Goal: Transaction & Acquisition: Purchase product/service

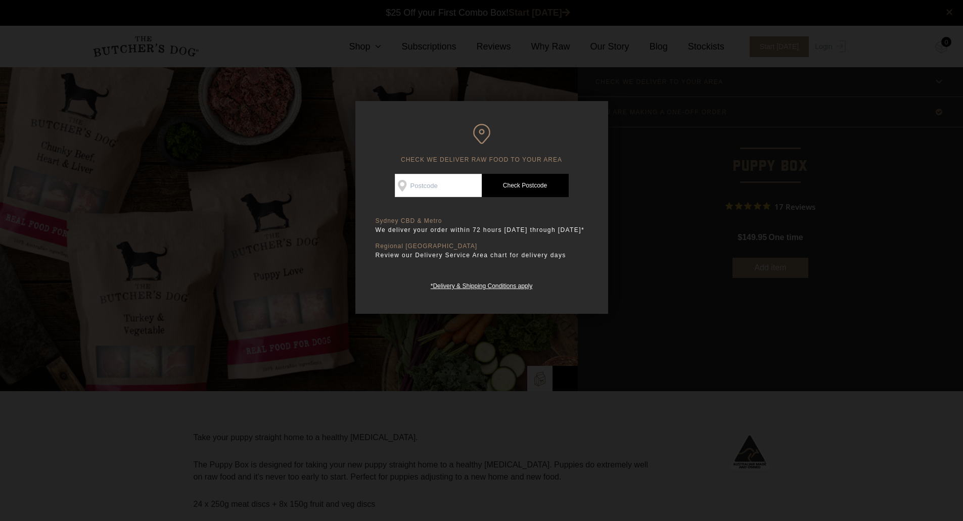
click at [435, 186] on input "Check Availability At" at bounding box center [438, 185] width 87 height 23
type input "2101"
click at [512, 188] on link "Check Postcode" at bounding box center [525, 185] width 87 height 23
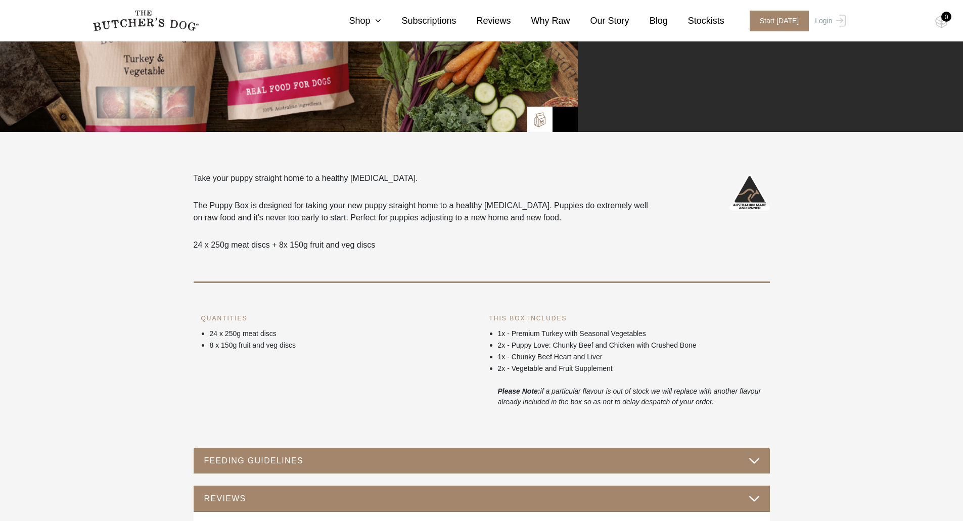
scroll to position [303, 0]
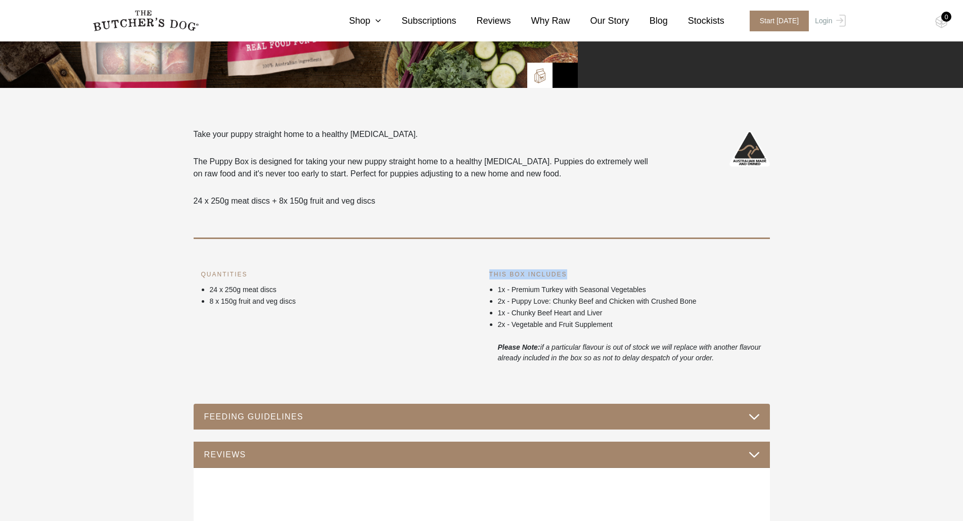
drag, startPoint x: 484, startPoint y: 277, endPoint x: 568, endPoint y: 274, distance: 84.5
click at [568, 274] on div "THIS BOX INCLUDES 1x - Premium Turkey with Seasonal Vegetables 2x - Puppy Love:…" at bounding box center [626, 316] width 288 height 94
click at [552, 296] on li "2x - Puppy Love: Chunky Beef and Chicken with Crushed Bone" at bounding box center [630, 301] width 264 height 12
drag, startPoint x: 504, startPoint y: 294, endPoint x: 644, endPoint y: 291, distance: 140.1
click at [644, 291] on p "1x - Premium Turkey with Seasonal Vegetables" at bounding box center [630, 290] width 264 height 11
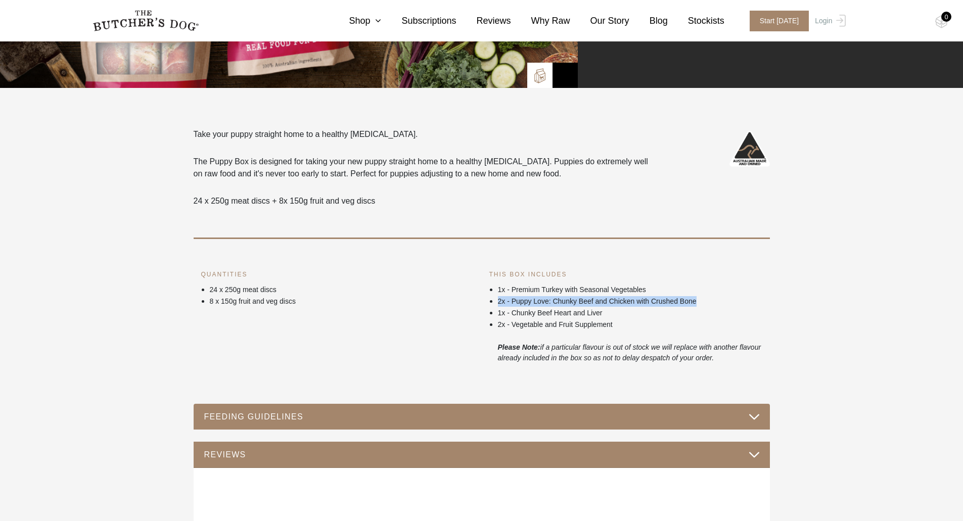
drag, startPoint x: 501, startPoint y: 302, endPoint x: 700, endPoint y: 300, distance: 199.2
click at [700, 300] on p "2x - Puppy Love: Chunky Beef and Chicken with Crushed Bone" at bounding box center [630, 301] width 264 height 11
drag, startPoint x: 509, startPoint y: 316, endPoint x: 595, endPoint y: 315, distance: 85.5
click at [595, 315] on p "1x - Chunky Beef Heart and Liver" at bounding box center [630, 313] width 264 height 11
drag, startPoint x: 517, startPoint y: 327, endPoint x: 612, endPoint y: 328, distance: 95.6
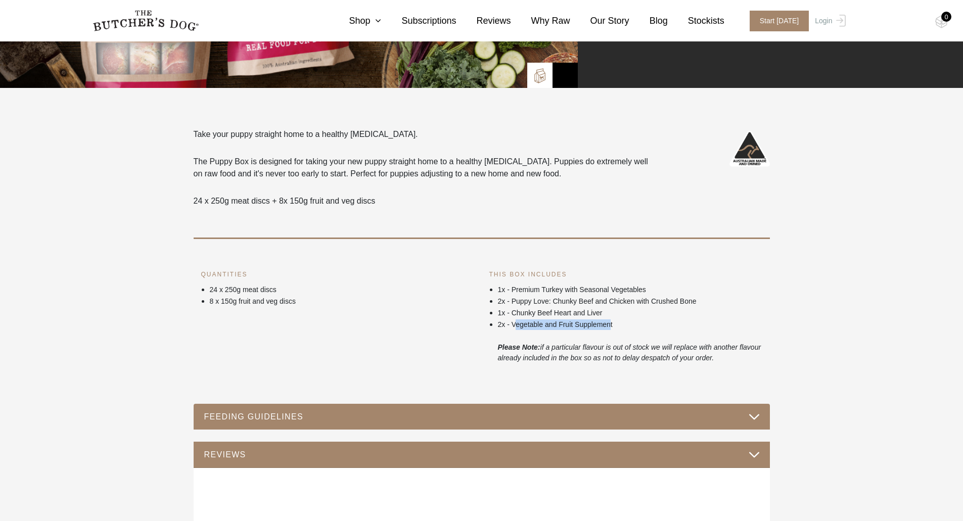
click at [612, 328] on p "2x - Vegetable and Fruit Supplement" at bounding box center [630, 325] width 264 height 11
drag, startPoint x: 541, startPoint y: 352, endPoint x: 756, endPoint y: 347, distance: 216.0
click at [756, 347] on p "Please Note: if a particular flavour is out of stock we will replace with anoth…" at bounding box center [630, 352] width 264 height 21
click at [749, 360] on p "Please Note: if a particular flavour is out of stock we will replace with anoth…" at bounding box center [630, 352] width 264 height 21
click at [754, 421] on button "FEEDING GUIDELINES" at bounding box center [482, 417] width 556 height 14
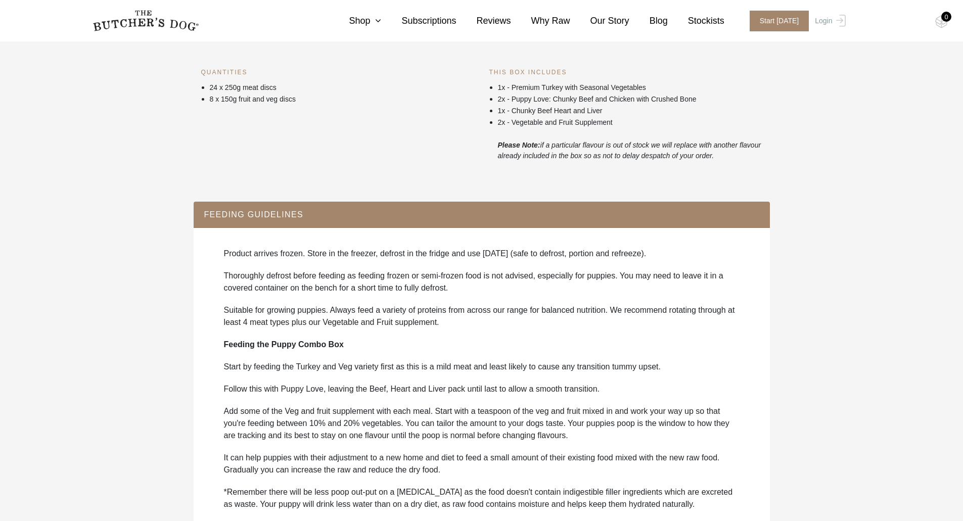
scroll to position [556, 0]
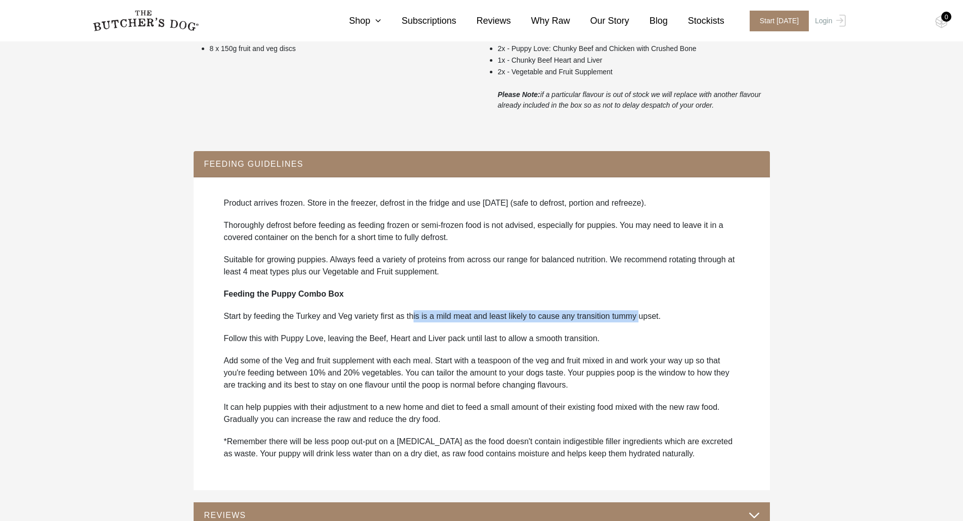
drag, startPoint x: 413, startPoint y: 321, endPoint x: 638, endPoint y: 316, distance: 225.6
click at [638, 316] on p "Start by feeding the Turkey and Veg variety first as this is a mild meat and le…" at bounding box center [482, 316] width 516 height 12
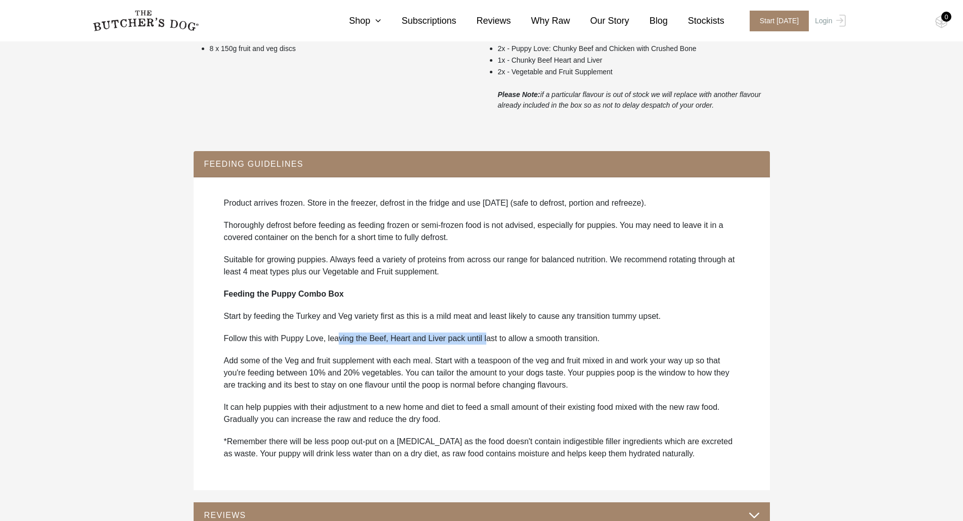
drag, startPoint x: 336, startPoint y: 343, endPoint x: 484, endPoint y: 329, distance: 148.8
click at [484, 329] on div "Product arrives frozen. Store in the freezer, defrost in the fridge and use wit…" at bounding box center [482, 333] width 556 height 293
click at [288, 344] on p "Follow this with Puppy Love, leaving the Beef, Heart and Liver pack until last …" at bounding box center [482, 339] width 516 height 12
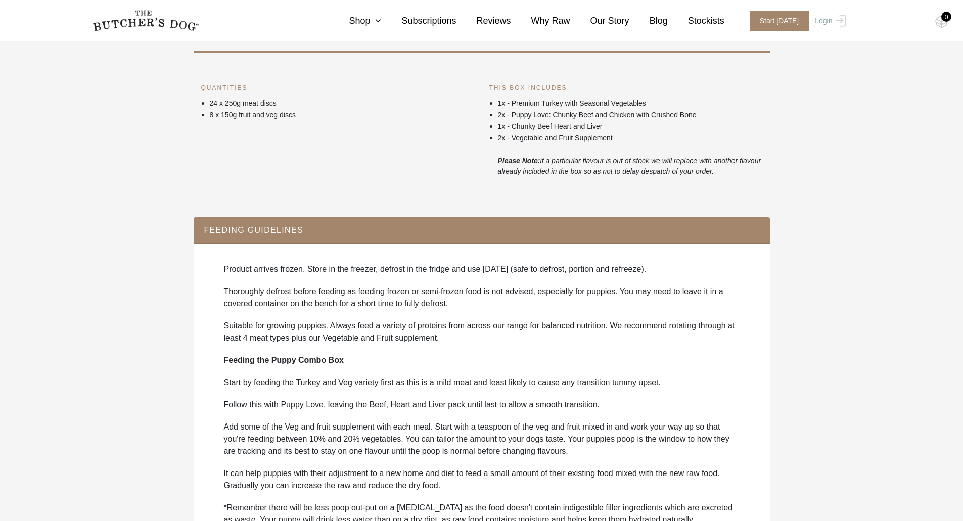
scroll to position [506, 0]
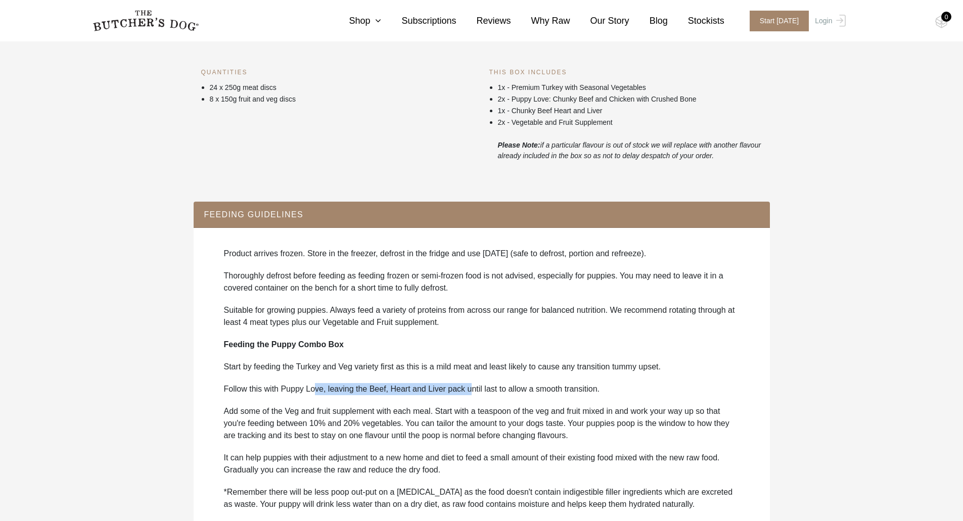
drag, startPoint x: 316, startPoint y: 389, endPoint x: 466, endPoint y: 386, distance: 150.7
click at [466, 386] on p "Follow this with Puppy Love, leaving the Beef, Heart and Liver pack until last …" at bounding box center [482, 389] width 516 height 12
drag, startPoint x: 219, startPoint y: 409, endPoint x: 345, endPoint y: 408, distance: 125.4
click at [333, 409] on div "Product arrives frozen. Store in the freezer, defrost in the fridge and use wit…" at bounding box center [482, 384] width 556 height 293
click at [357, 407] on p "Add some of the Veg and fruit supplement with each meal. Start with a teaspoon …" at bounding box center [482, 424] width 516 height 36
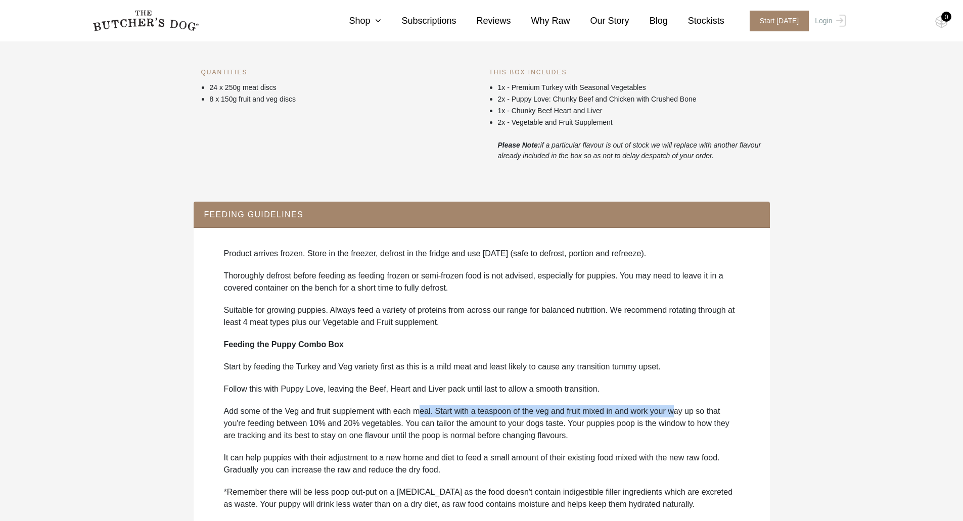
drag, startPoint x: 420, startPoint y: 409, endPoint x: 677, endPoint y: 415, distance: 256.4
click at [677, 415] on p "Add some of the Veg and fruit supplement with each meal. Start with a teaspoon …" at bounding box center [482, 424] width 516 height 36
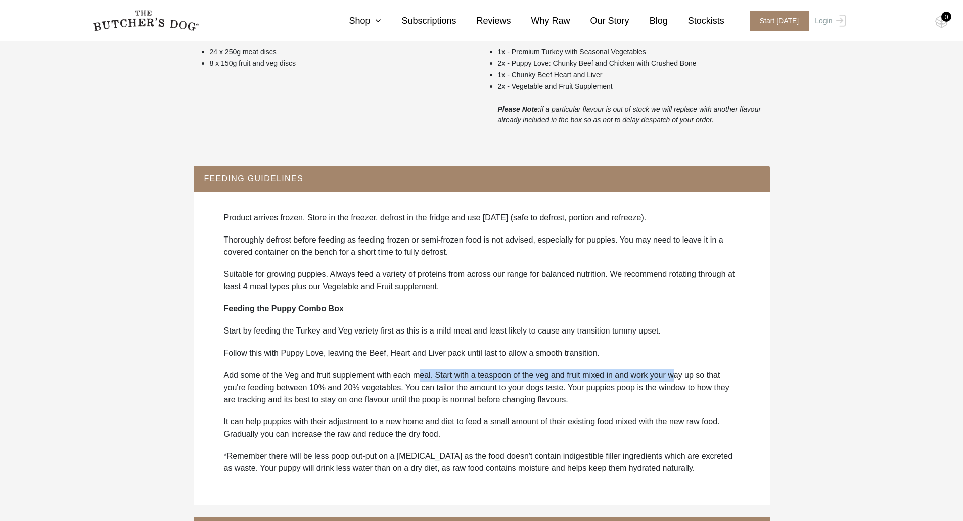
scroll to position [556, 0]
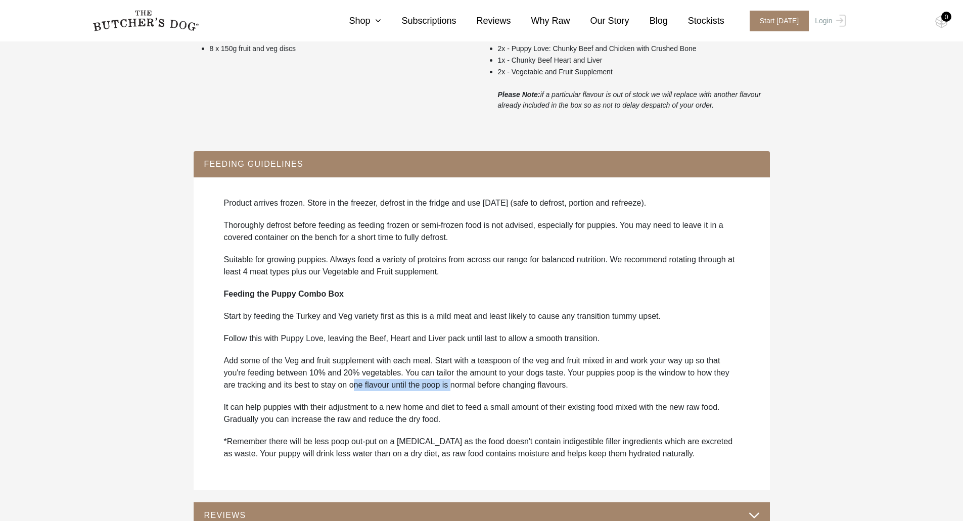
drag, startPoint x: 357, startPoint y: 381, endPoint x: 455, endPoint y: 383, distance: 97.6
click at [455, 383] on p "Add some of the Veg and fruit supplement with each meal. Start with a teaspoon …" at bounding box center [482, 373] width 516 height 36
drag, startPoint x: 489, startPoint y: 372, endPoint x: 582, endPoint y: 374, distance: 92.6
click at [578, 374] on p "Add some of the Veg and fruit supplement with each meal. Start with a teaspoon …" at bounding box center [482, 373] width 516 height 36
drag, startPoint x: 618, startPoint y: 372, endPoint x: 697, endPoint y: 373, distance: 78.9
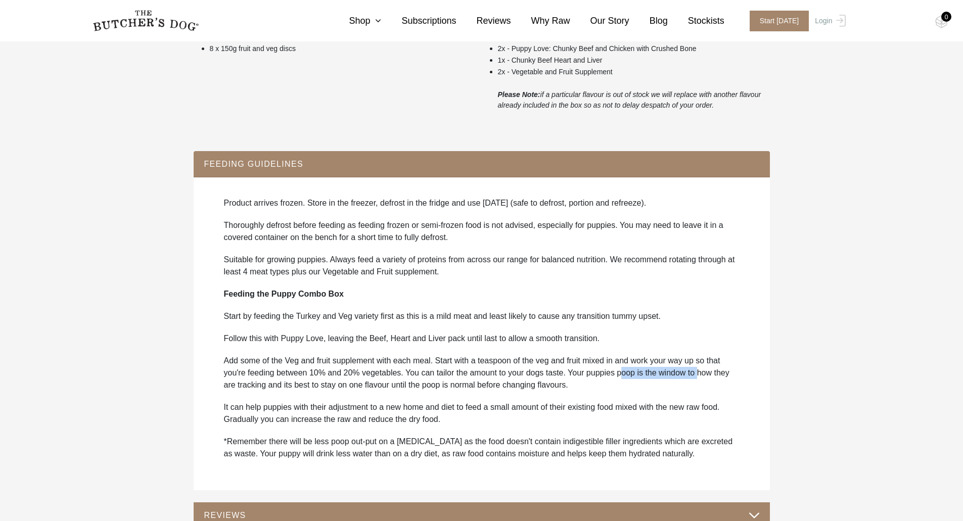
click at [697, 373] on p "Add some of the Veg and fruit supplement with each meal. Start with a teaspoon …" at bounding box center [482, 373] width 516 height 36
drag, startPoint x: 718, startPoint y: 376, endPoint x: 728, endPoint y: 375, distance: 9.7
click at [728, 375] on p "Add some of the Veg and fruit supplement with each meal. Start with a teaspoon …" at bounding box center [482, 373] width 516 height 36
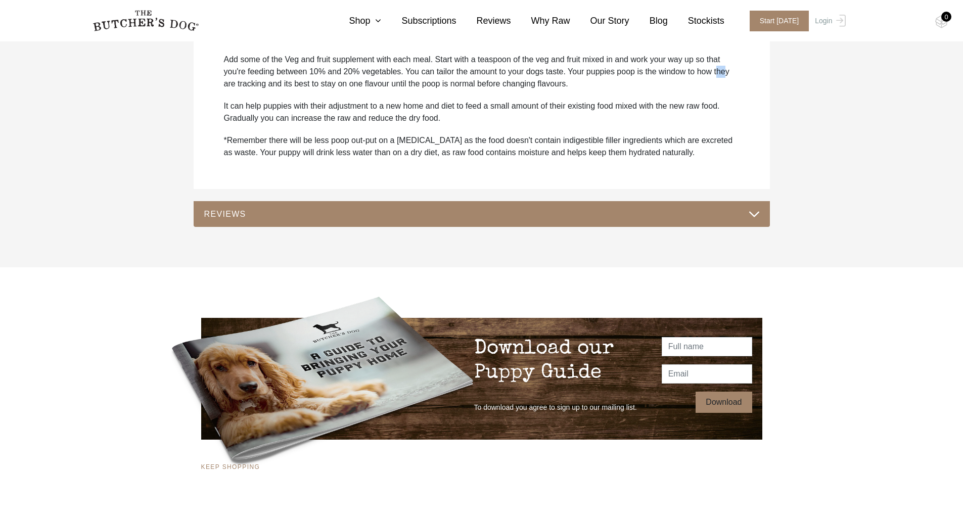
scroll to position [860, 0]
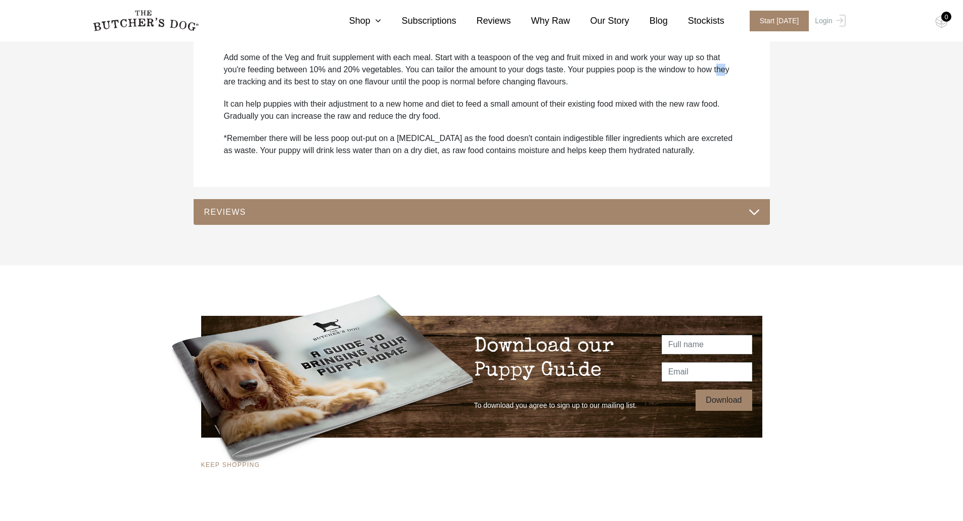
click at [744, 216] on button "REVIEWS" at bounding box center [482, 212] width 556 height 14
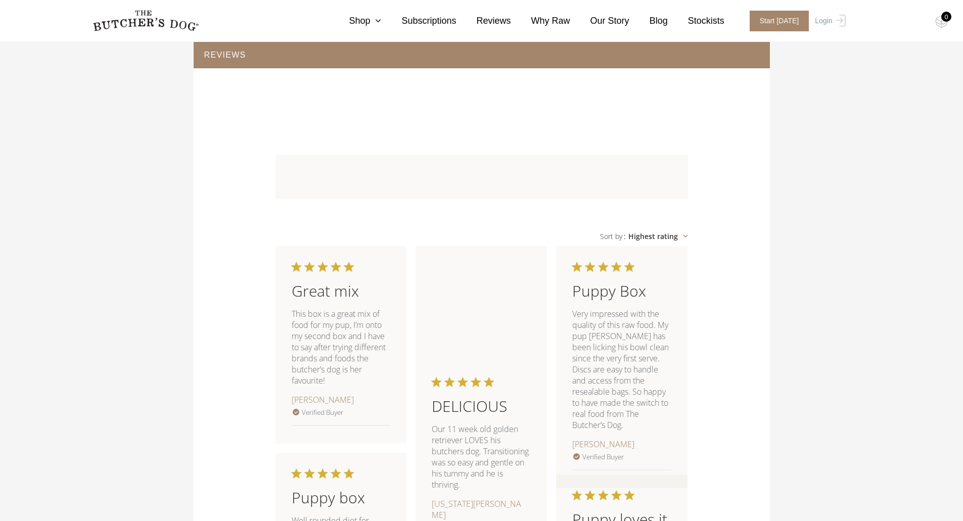
scroll to position [607, 0]
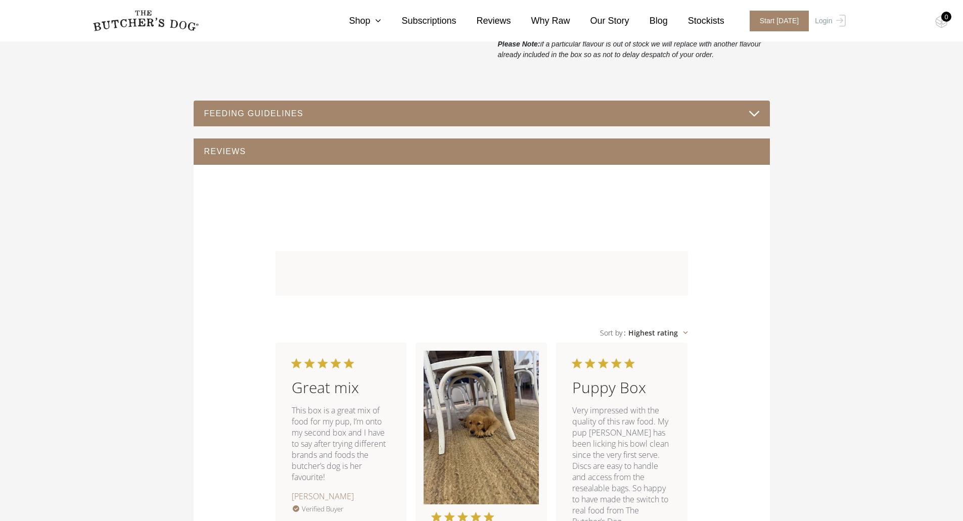
click at [755, 148] on button "REVIEWS" at bounding box center [482, 152] width 556 height 14
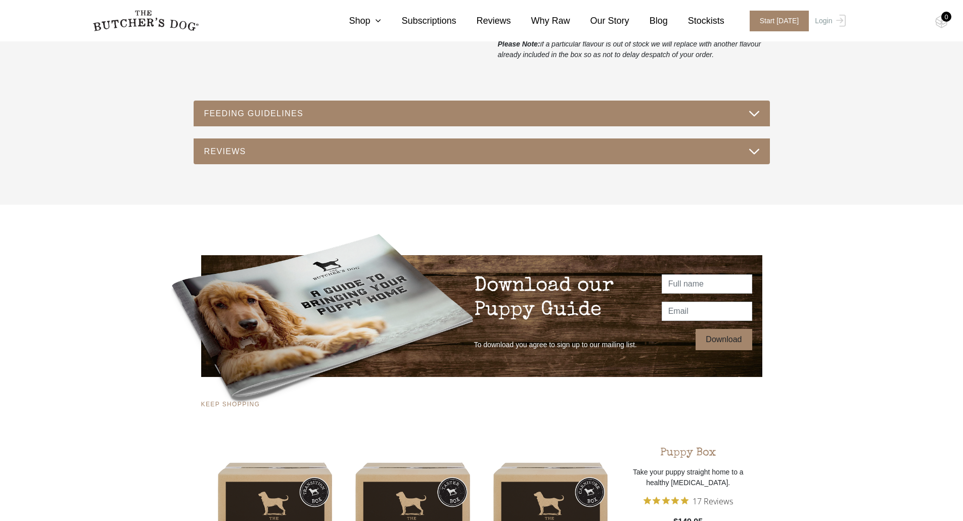
scroll to position [910, 0]
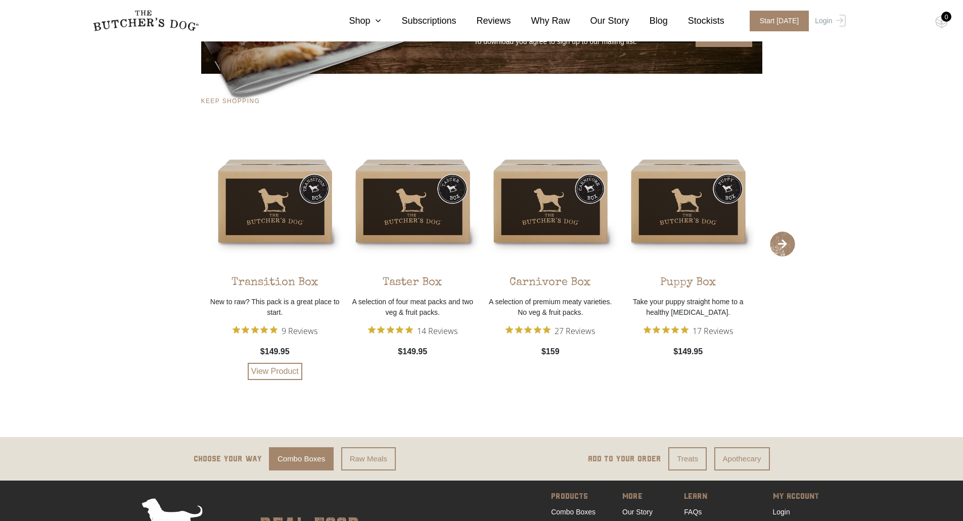
click at [276, 284] on div "Transition Box" at bounding box center [275, 279] width 87 height 24
click at [283, 240] on img at bounding box center [275, 200] width 133 height 133
click at [280, 375] on link "View Product" at bounding box center [275, 371] width 55 height 17
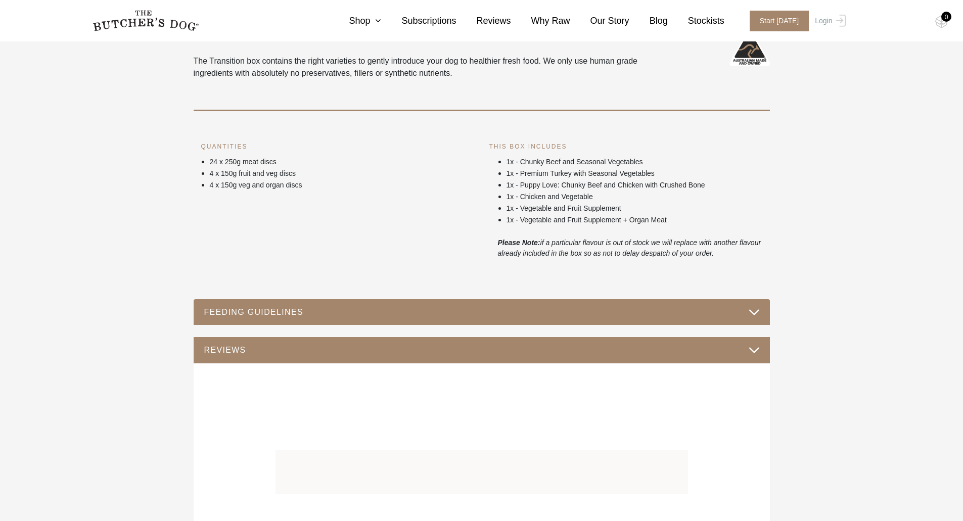
scroll to position [405, 0]
click at [268, 313] on button "FEEDING GUIDELINES" at bounding box center [482, 312] width 556 height 14
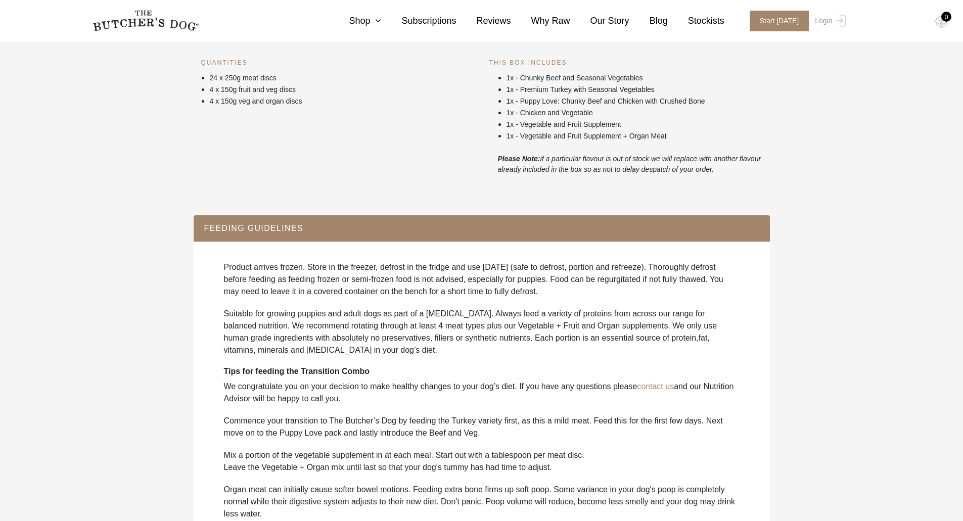
scroll to position [506, 0]
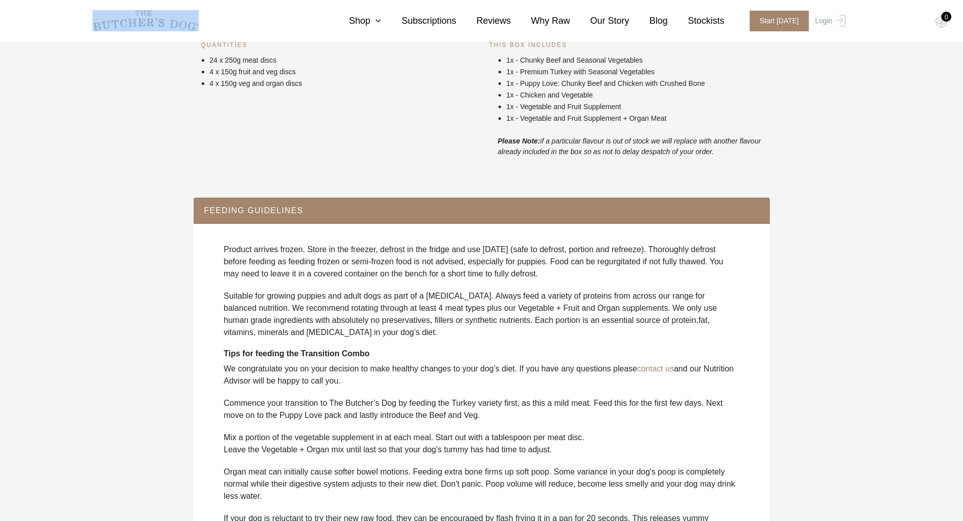
drag, startPoint x: 203, startPoint y: 38, endPoint x: 151, endPoint y: 18, distance: 55.4
click at [151, 18] on nav "0 Shop Combo Boxes Treats" at bounding box center [481, 20] width 809 height 41
drag, startPoint x: 151, startPoint y: 22, endPoint x: 327, endPoint y: 144, distance: 214.3
click at [327, 144] on div "QUANTITIES 24 x 250g meat discs 4 x 150g fruit and veg discs 4 x 150g veg and o…" at bounding box center [338, 98] width 288 height 117
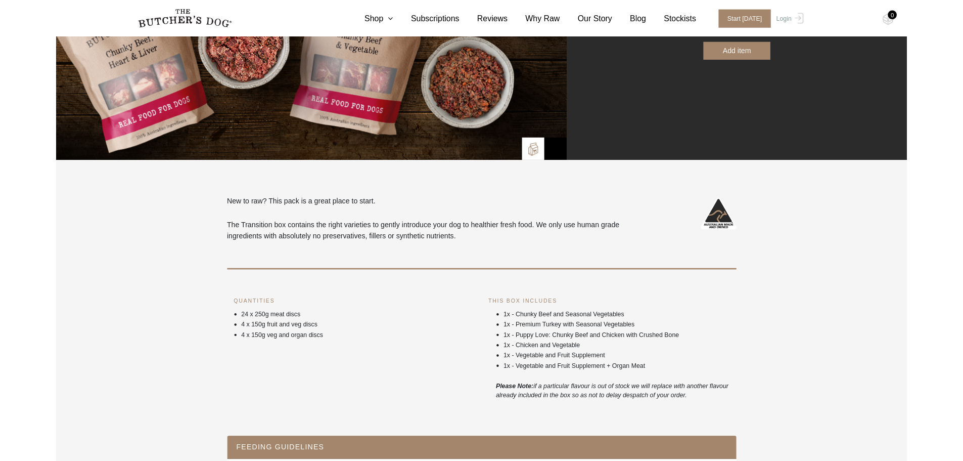
scroll to position [152, 0]
